Goal: Find contact information: Find contact information

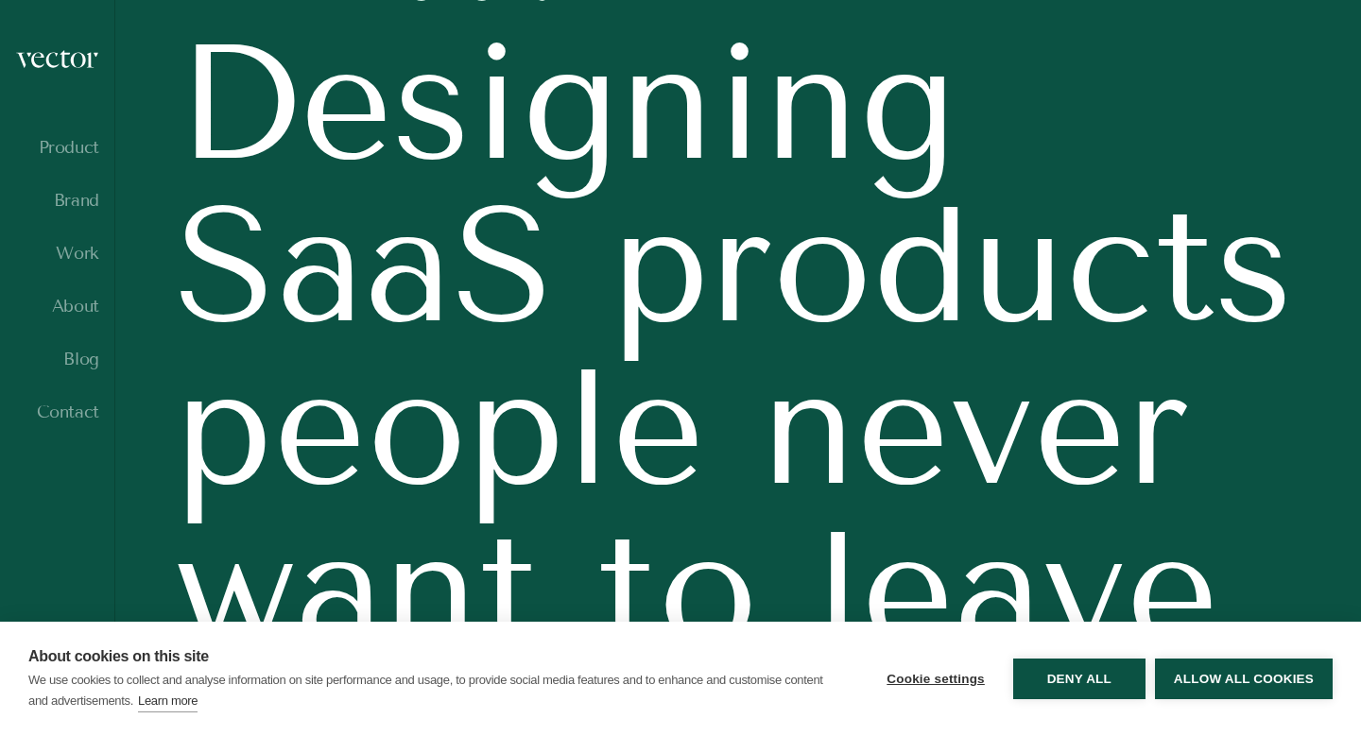
scroll to position [223, 0]
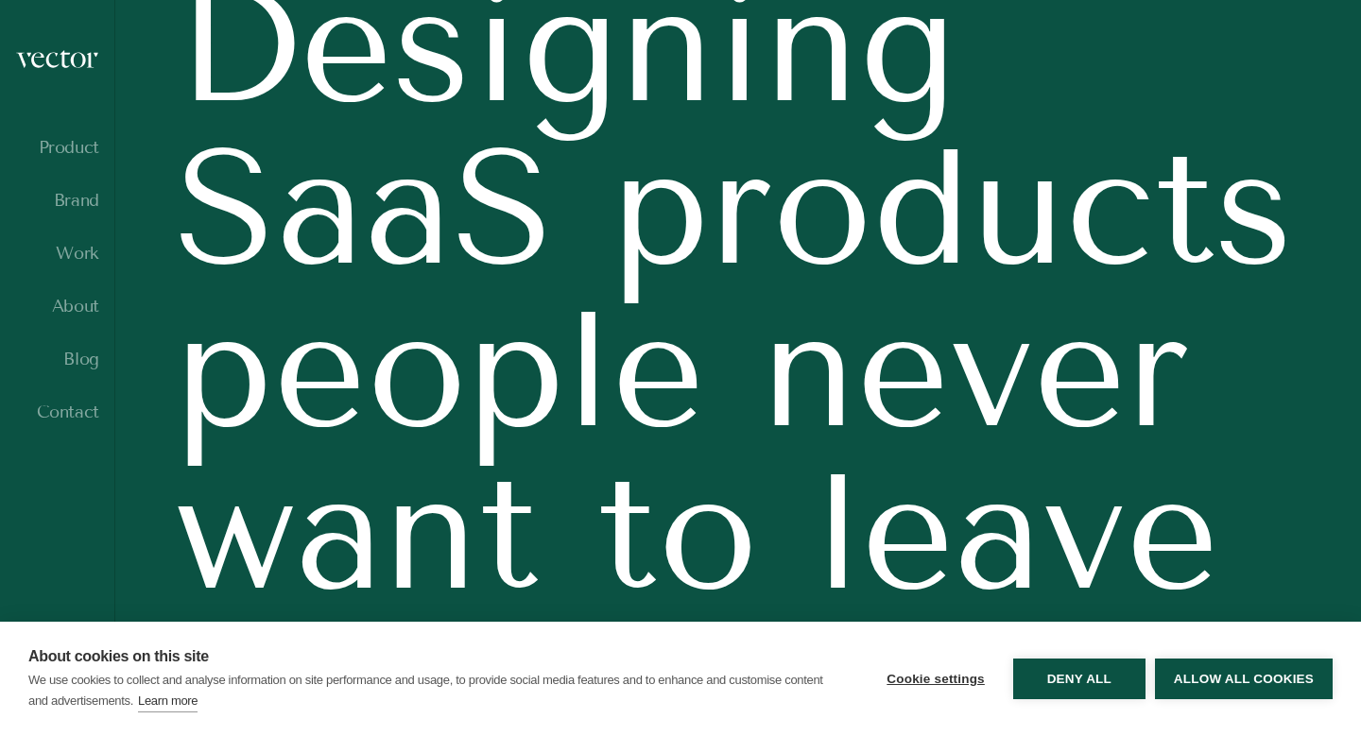
click at [74, 401] on ul "Product Brand Work About Blog Contact" at bounding box center [57, 296] width 84 height 317
click at [74, 416] on link "Contact" at bounding box center [57, 412] width 84 height 19
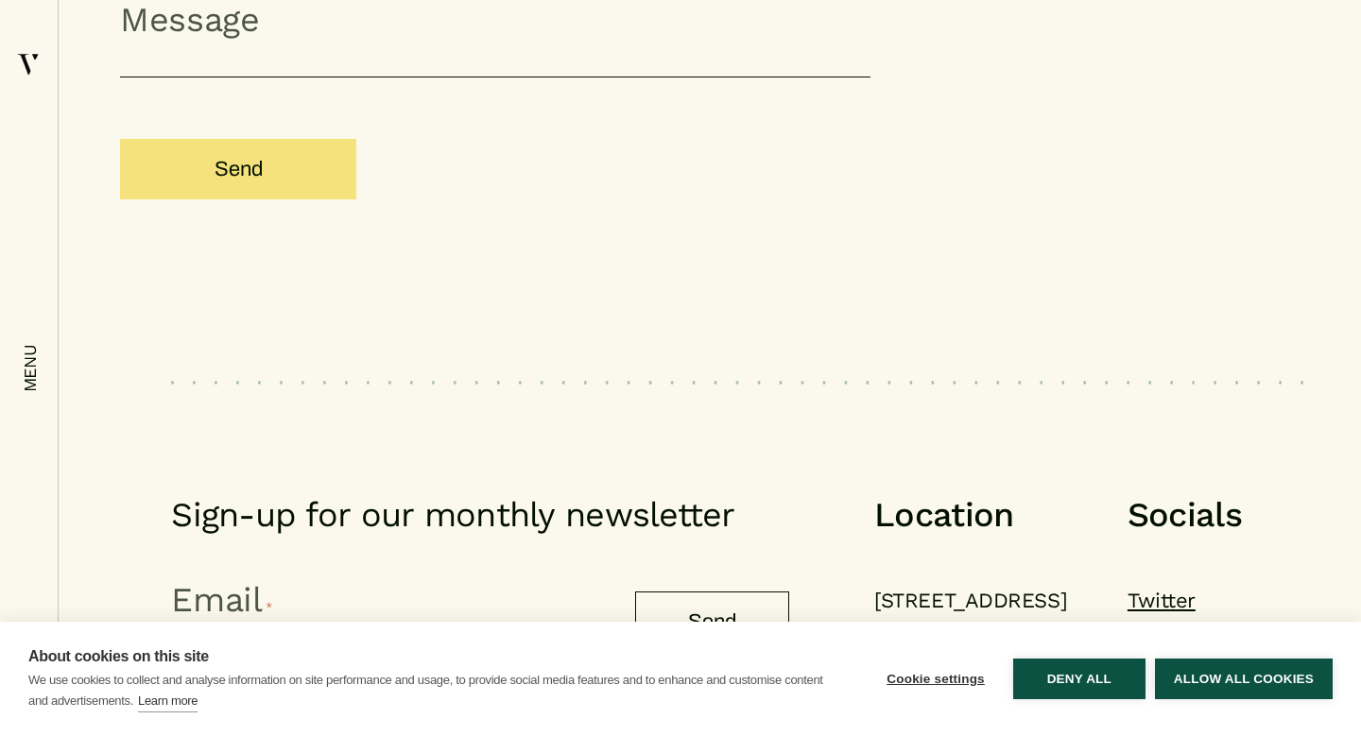
scroll to position [2359, 0]
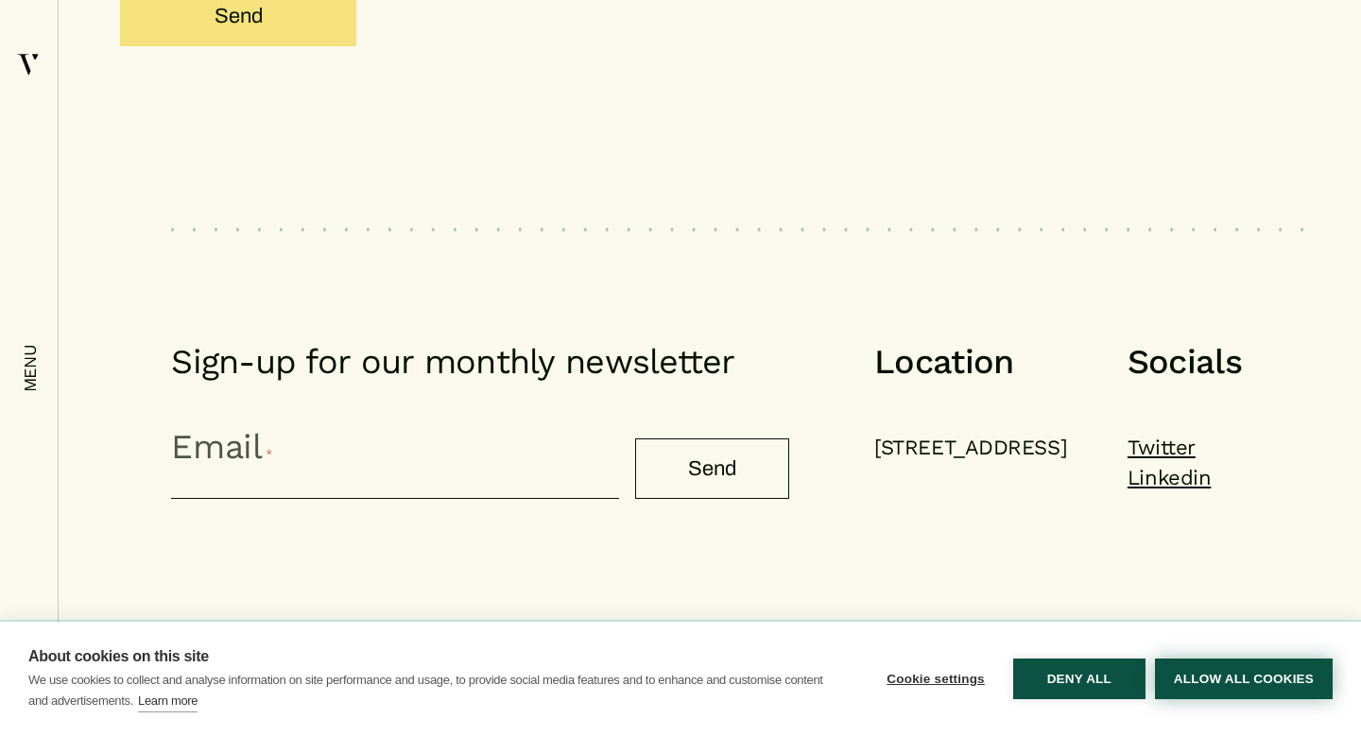
click at [1180, 686] on button "Allow all cookies" at bounding box center [1244, 679] width 178 height 41
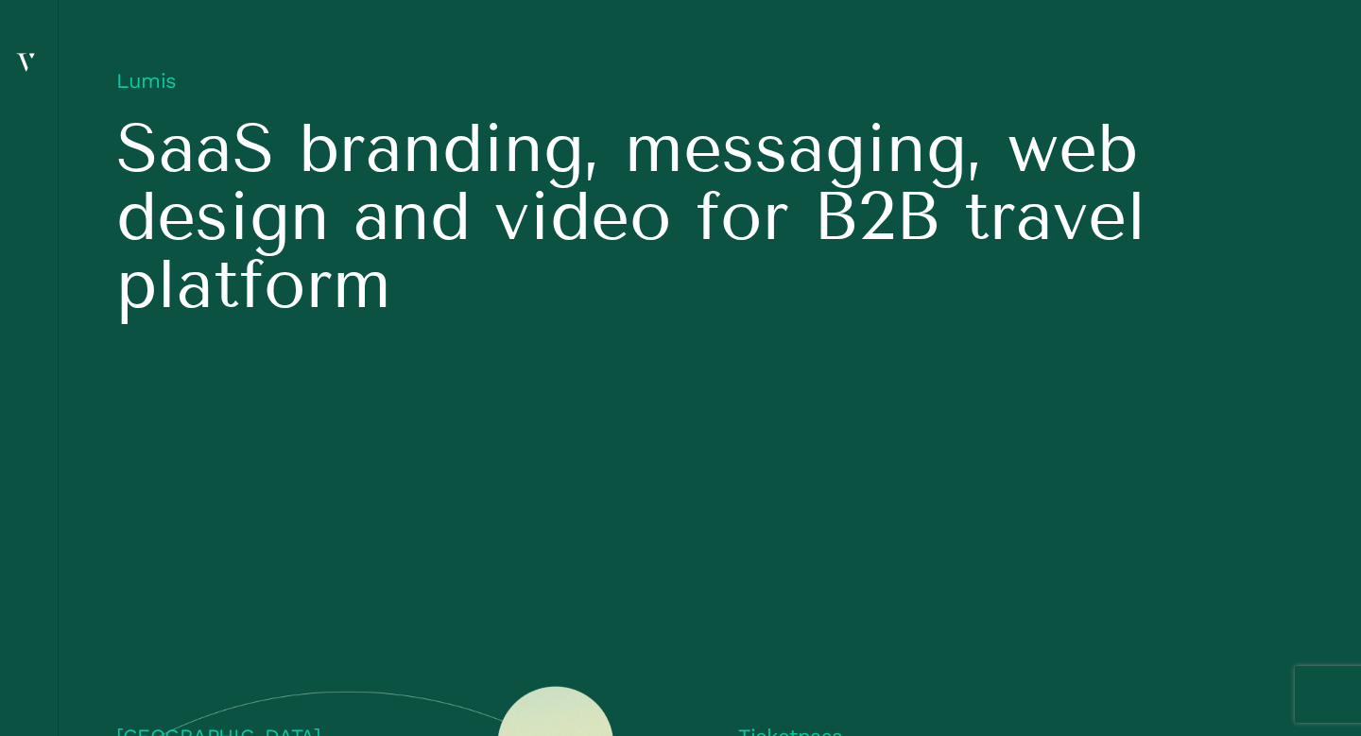
scroll to position [2494, 0]
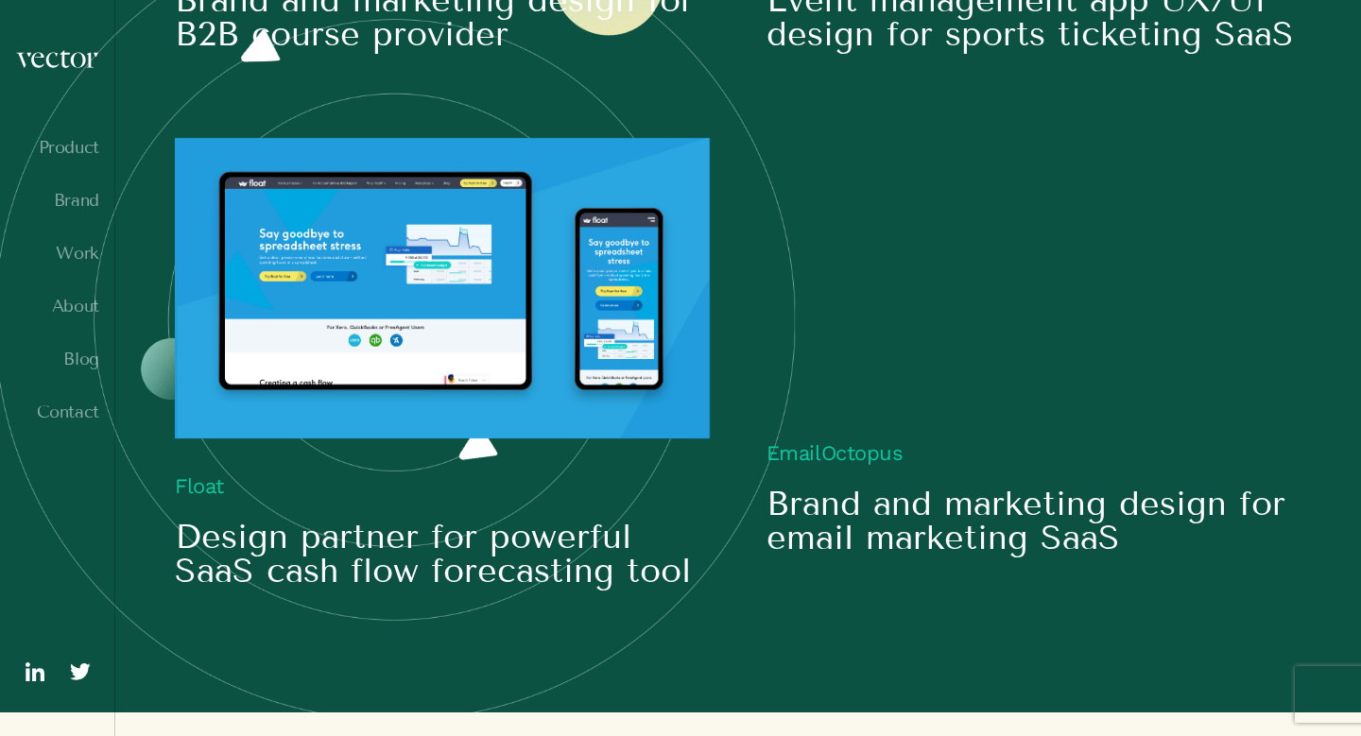
click at [24, 675] on img at bounding box center [35, 672] width 30 height 30
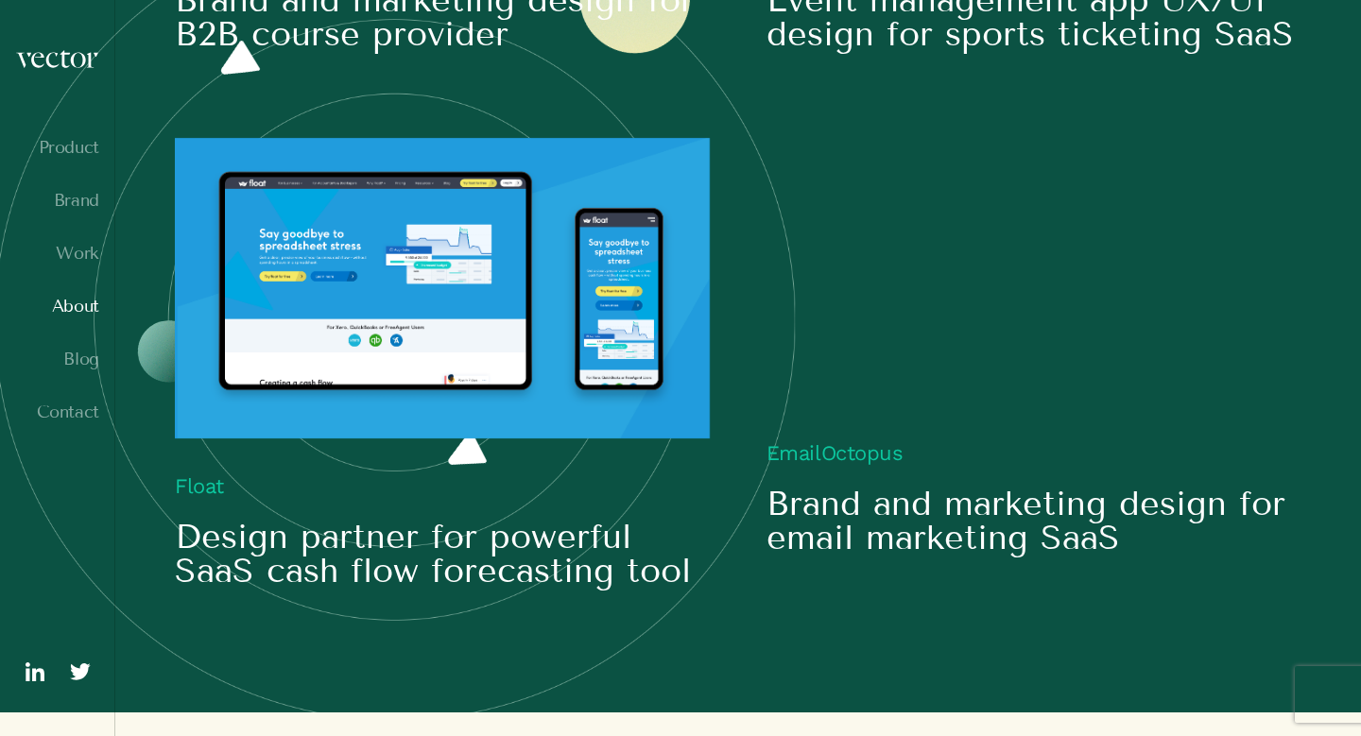
click at [94, 301] on link "About" at bounding box center [57, 306] width 84 height 19
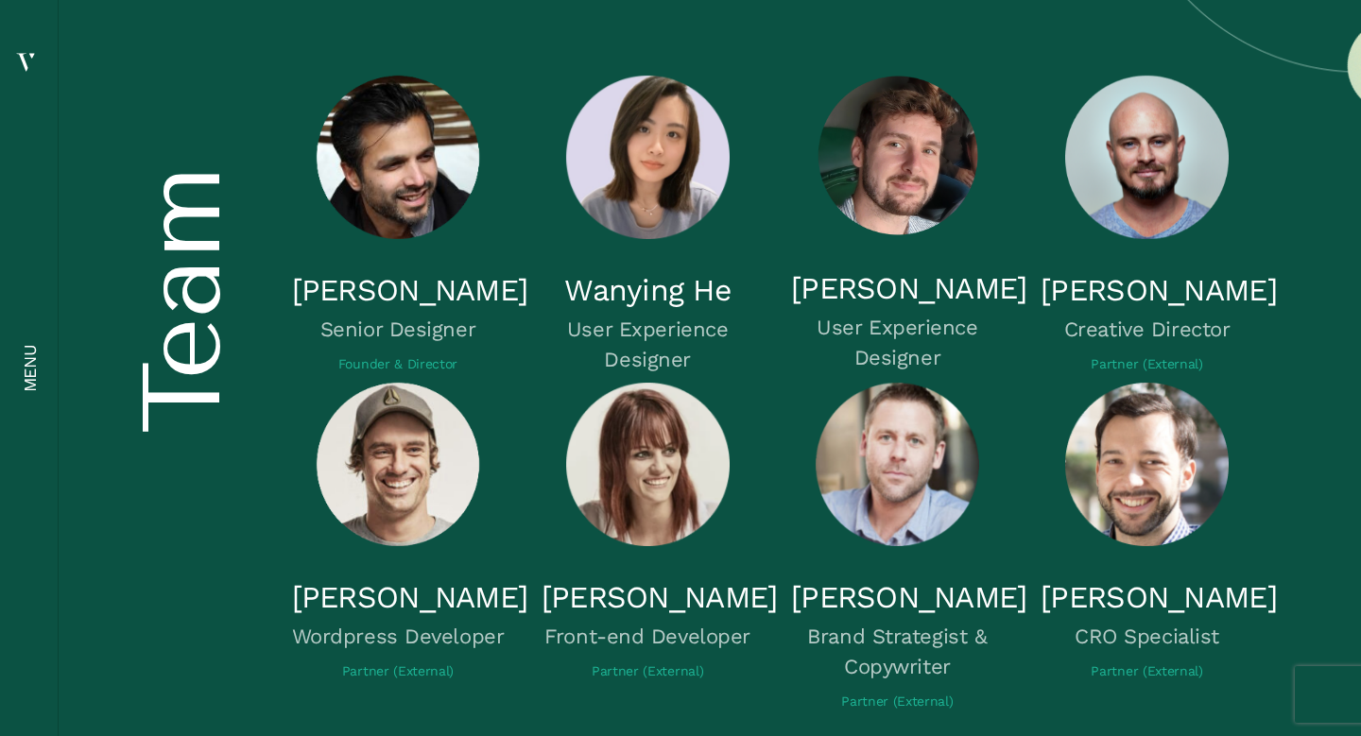
scroll to position [5435, 0]
